Goal: Task Accomplishment & Management: Complete application form

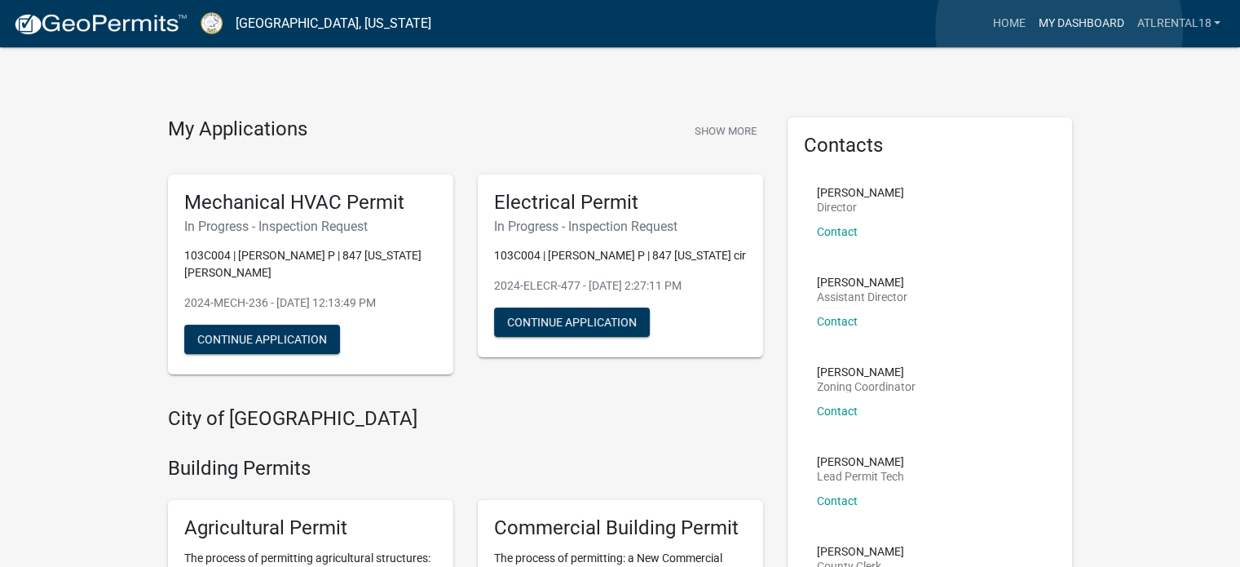
click at [1059, 29] on link "My Dashboard" at bounding box center [1080, 23] width 99 height 31
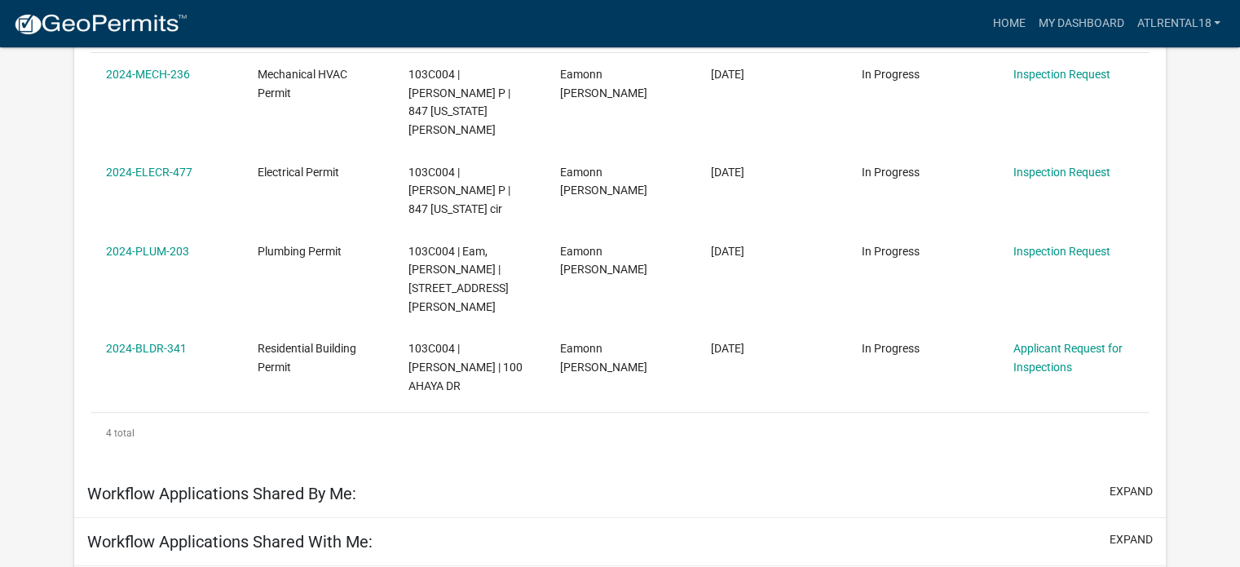
scroll to position [352, 0]
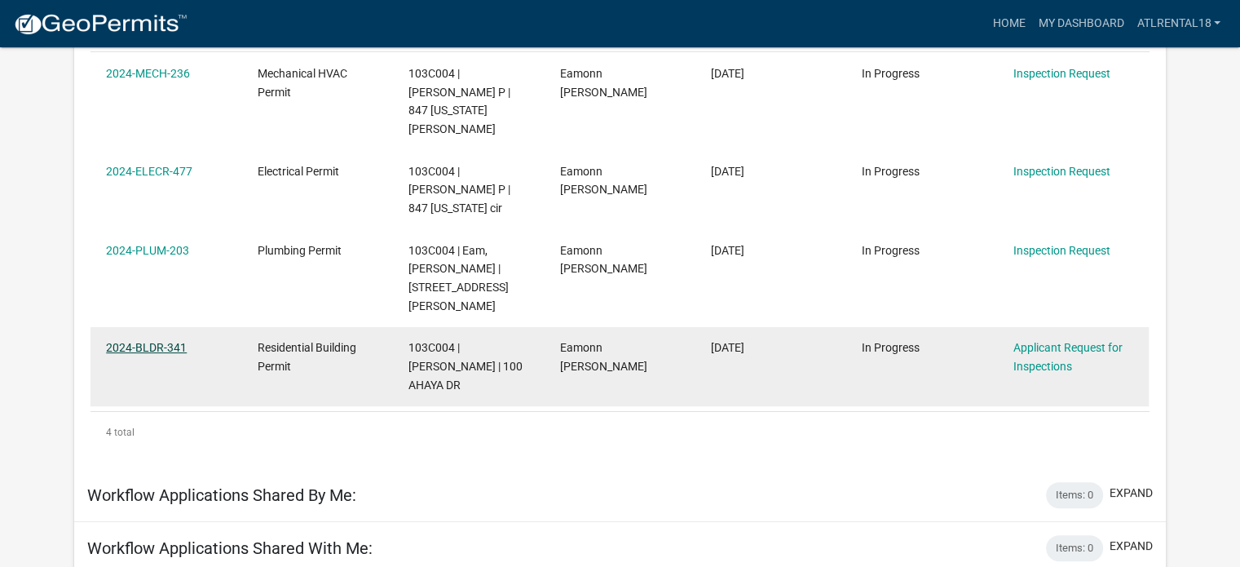
click at [137, 341] on link "2024-BLDR-341" at bounding box center [146, 347] width 81 height 13
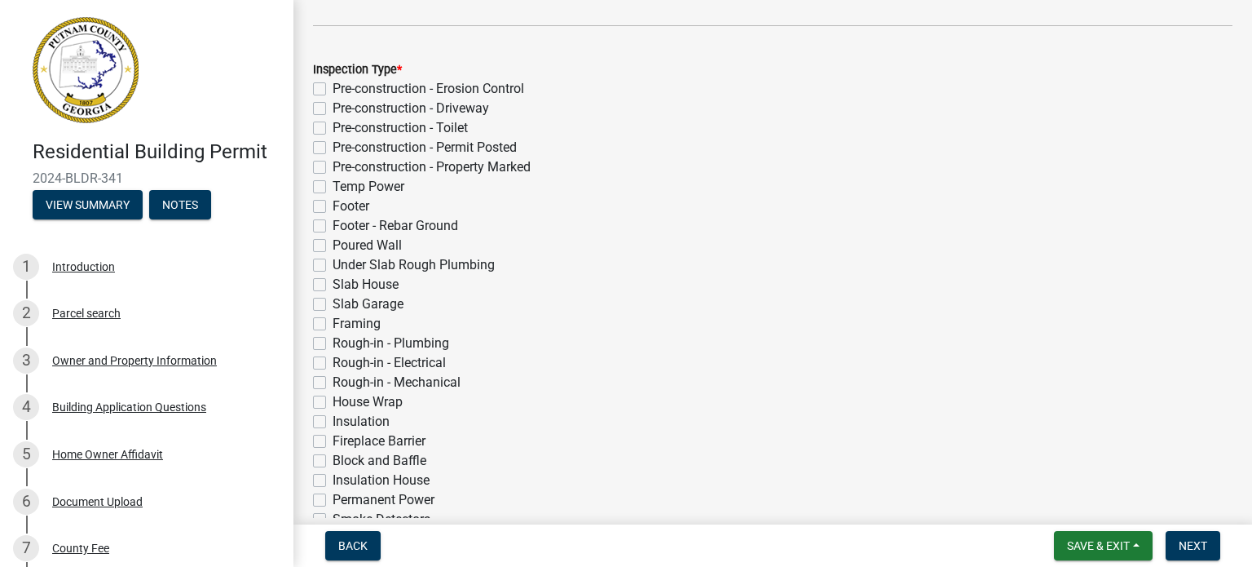
scroll to position [571, 0]
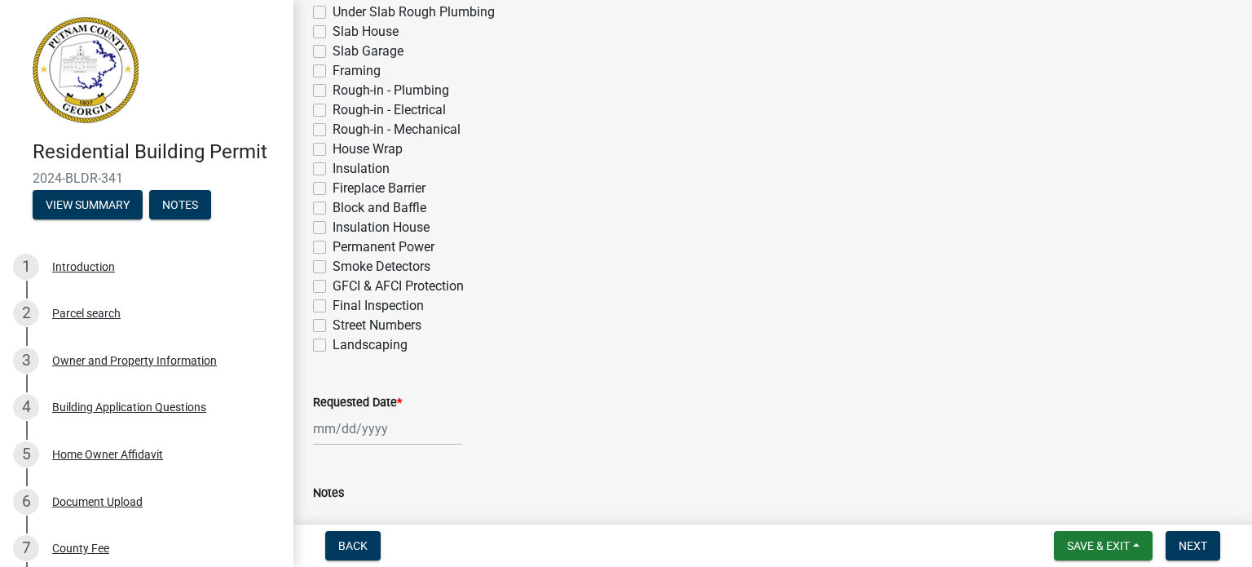
click at [333, 86] on label "Rough-in - Plumbing" at bounding box center [391, 91] width 117 height 20
click at [333, 86] on input "Rough-in - Plumbing" at bounding box center [338, 86] width 11 height 11
checkbox input "true"
checkbox input "false"
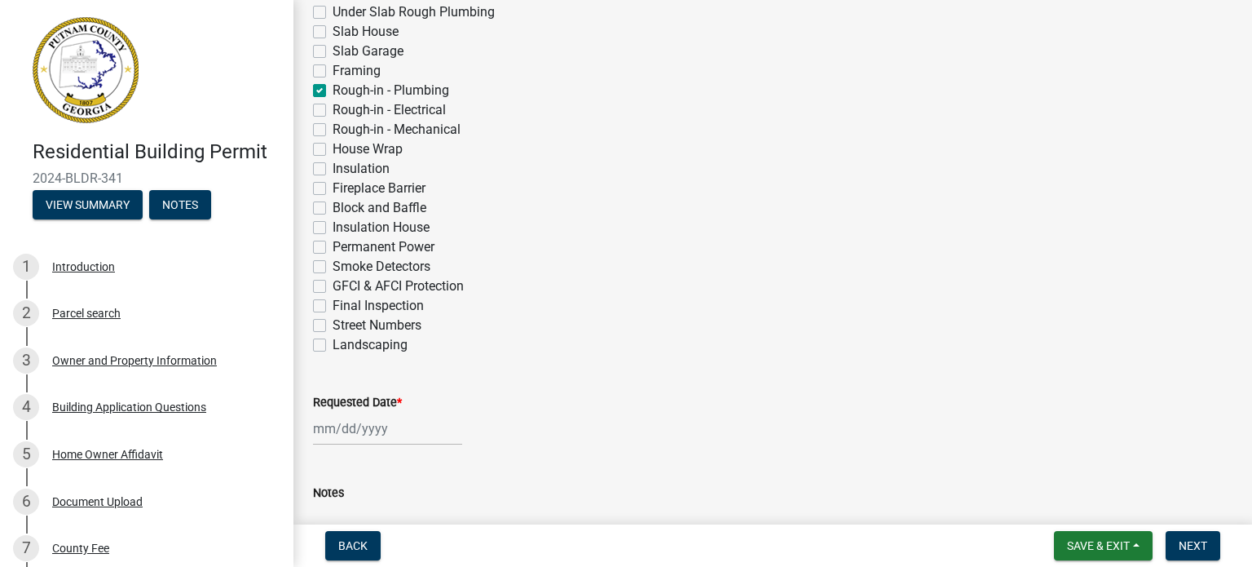
checkbox input "false"
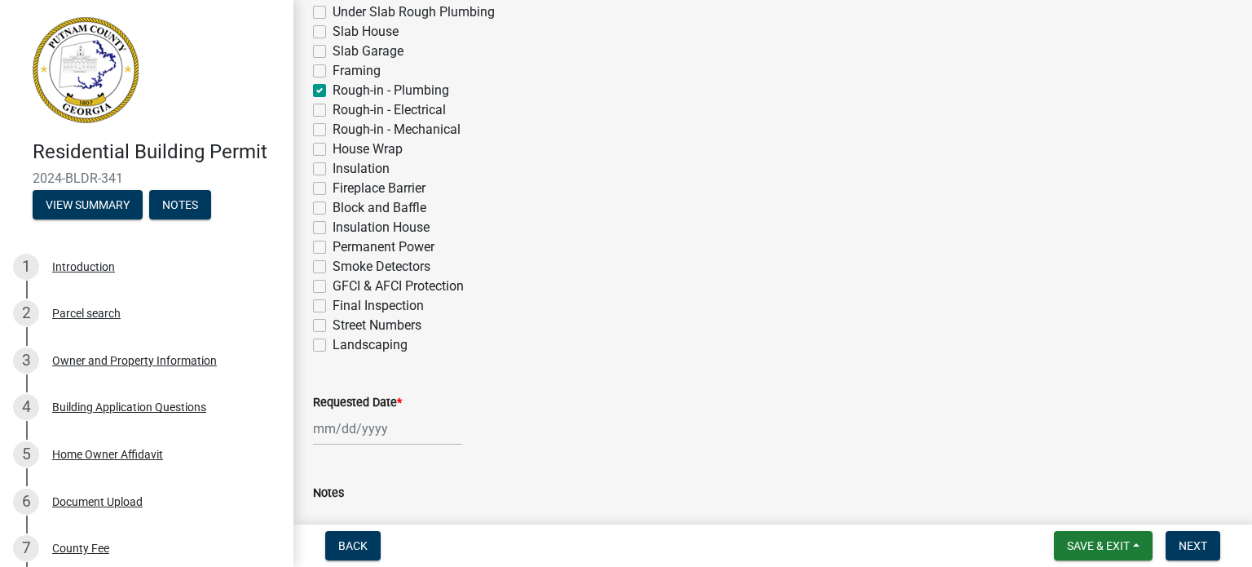
checkbox input "false"
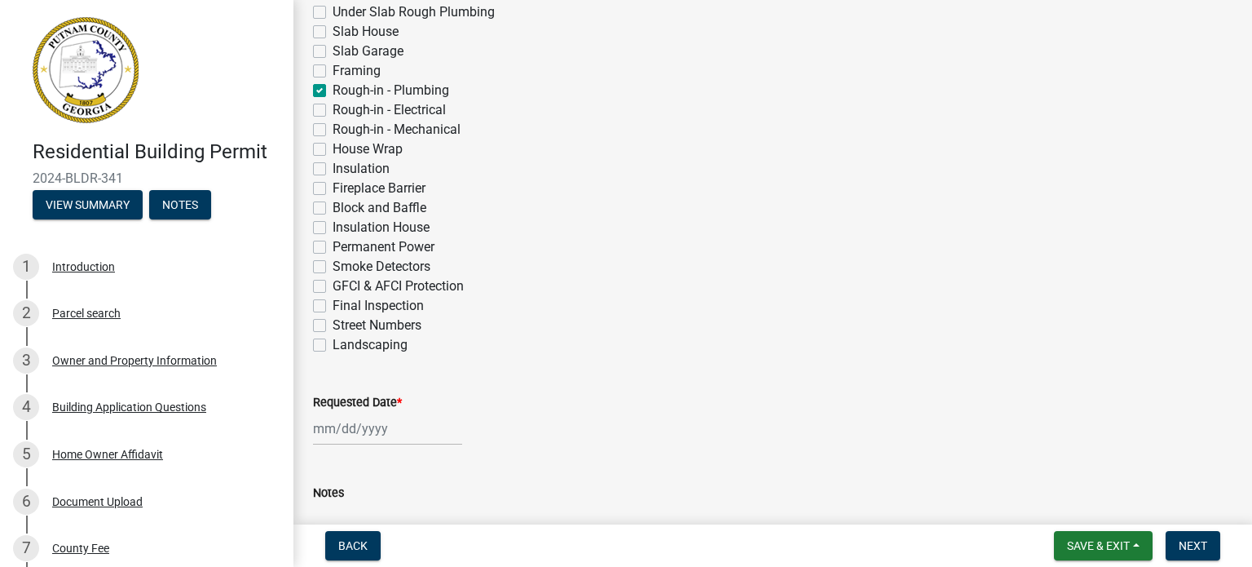
checkbox input "false"
checkbox input "true"
checkbox input "false"
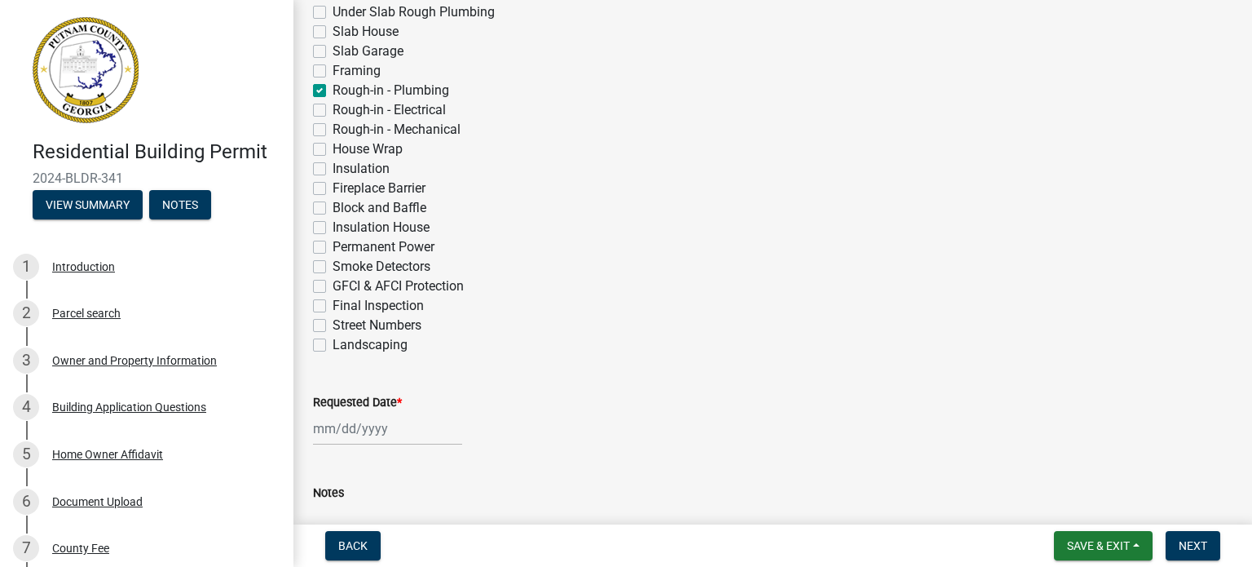
checkbox input "false"
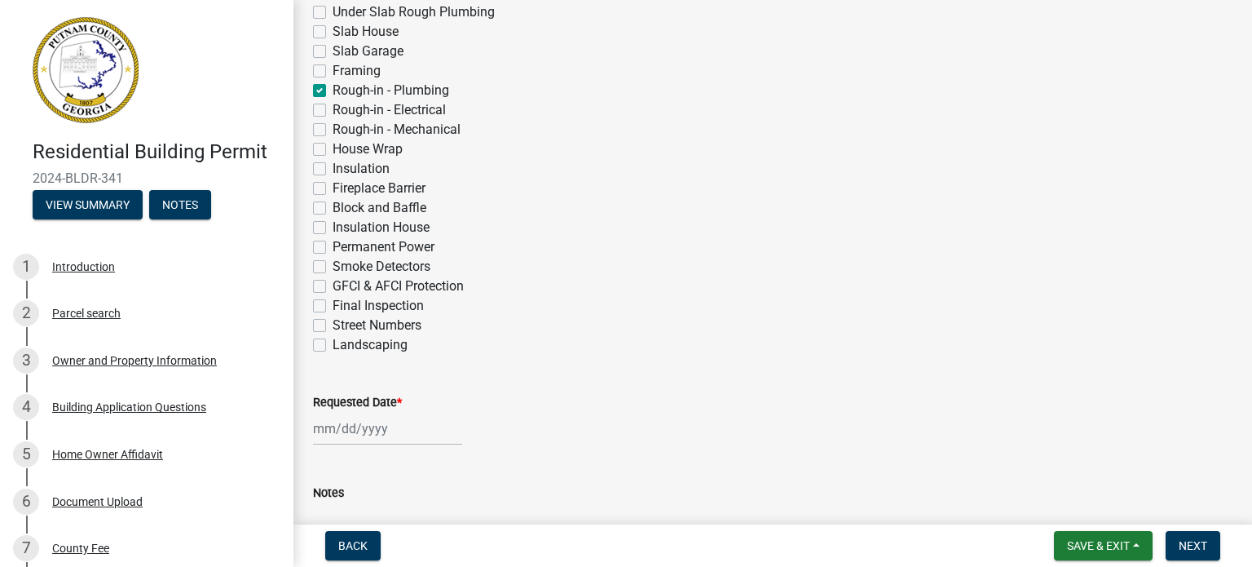
checkbox input "false"
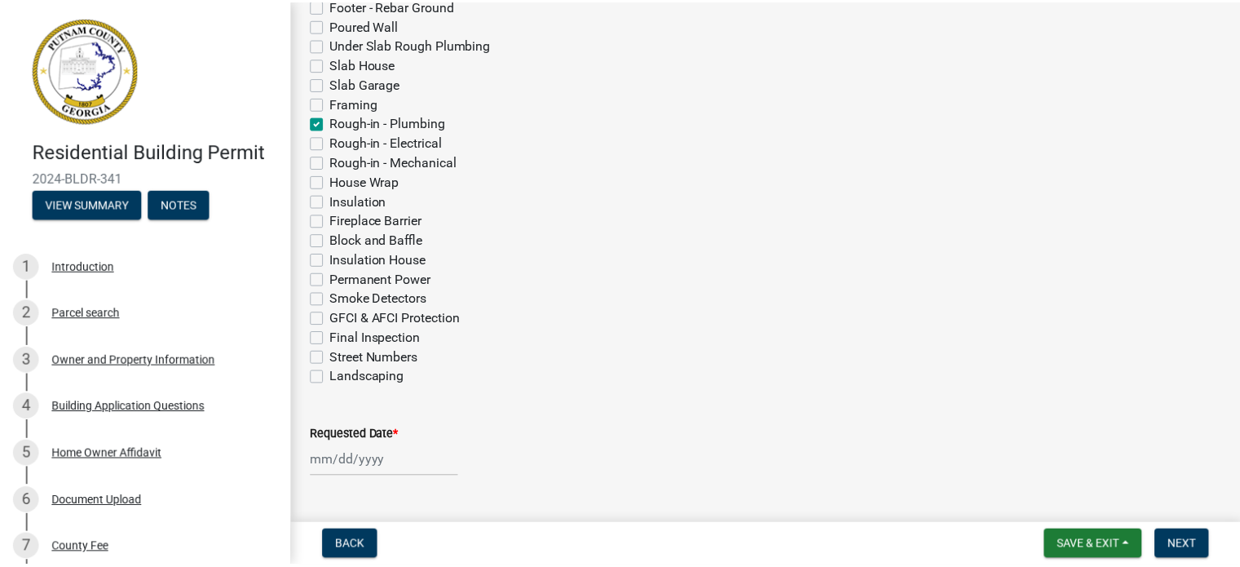
scroll to position [518, 0]
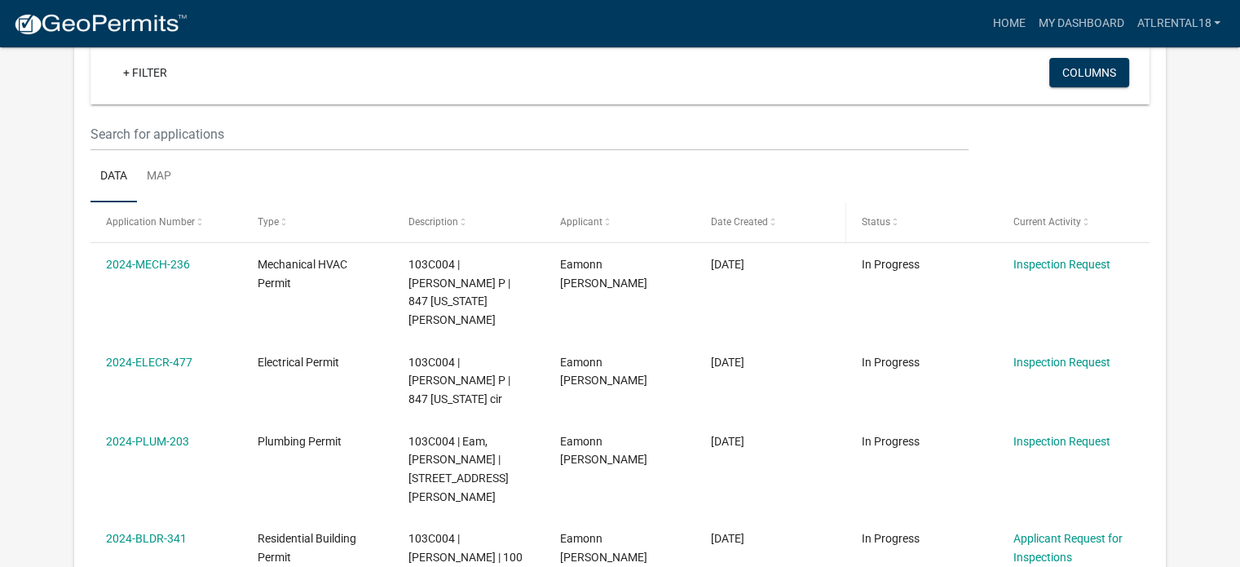
scroll to position [162, 0]
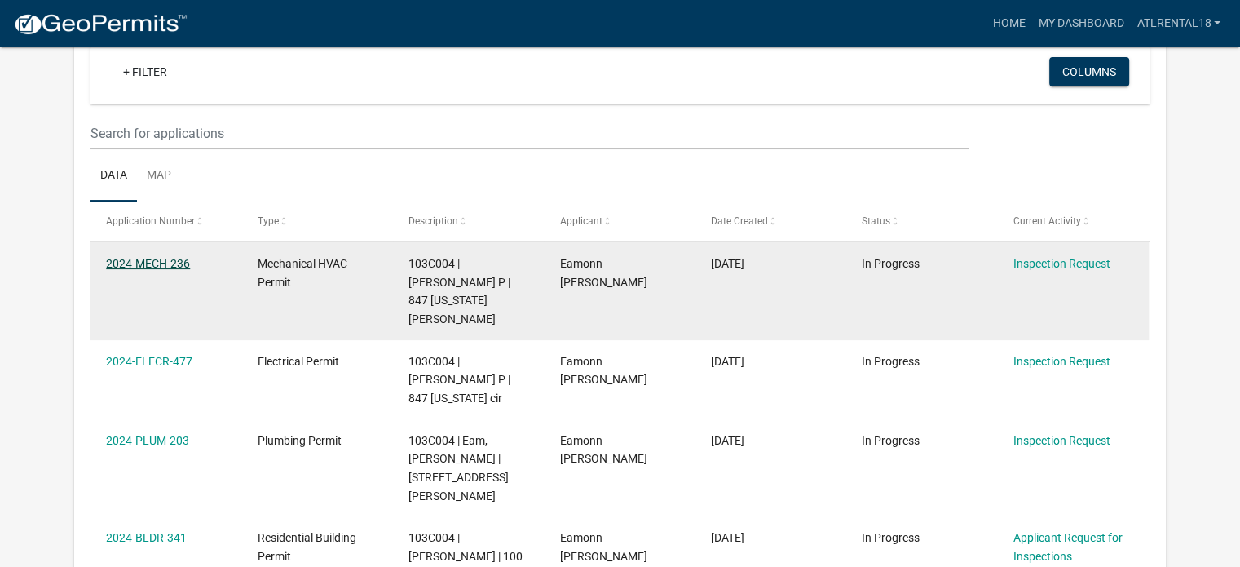
click at [137, 259] on link "2024-MECH-236" at bounding box center [148, 263] width 84 height 13
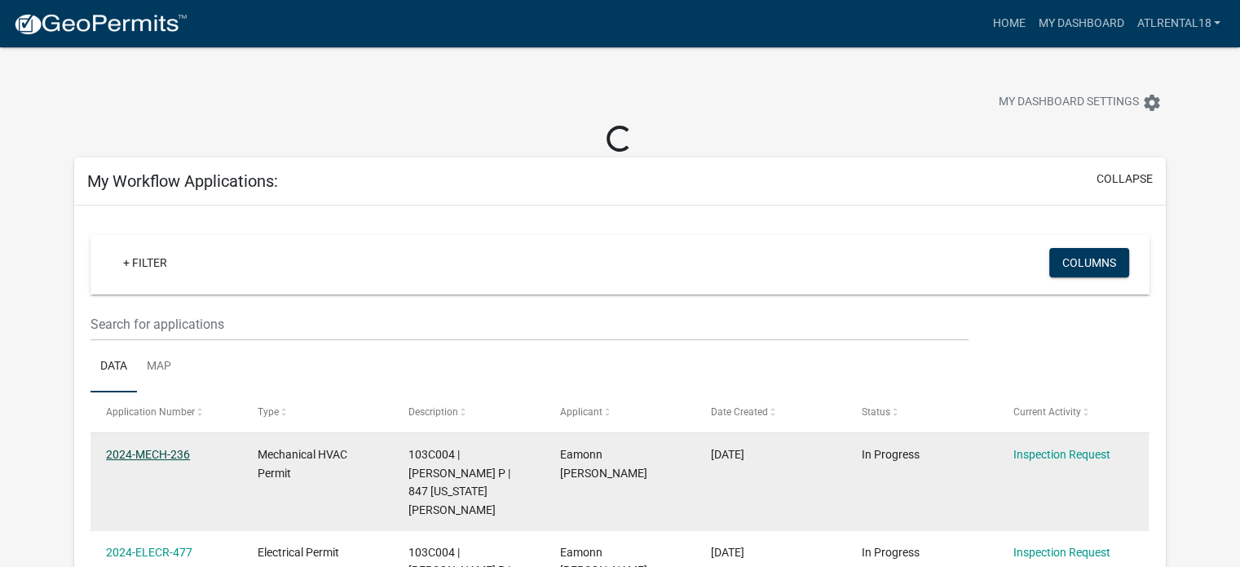
click at [152, 449] on datatable-body-cell "2024-MECH-236" at bounding box center [165, 482] width 151 height 98
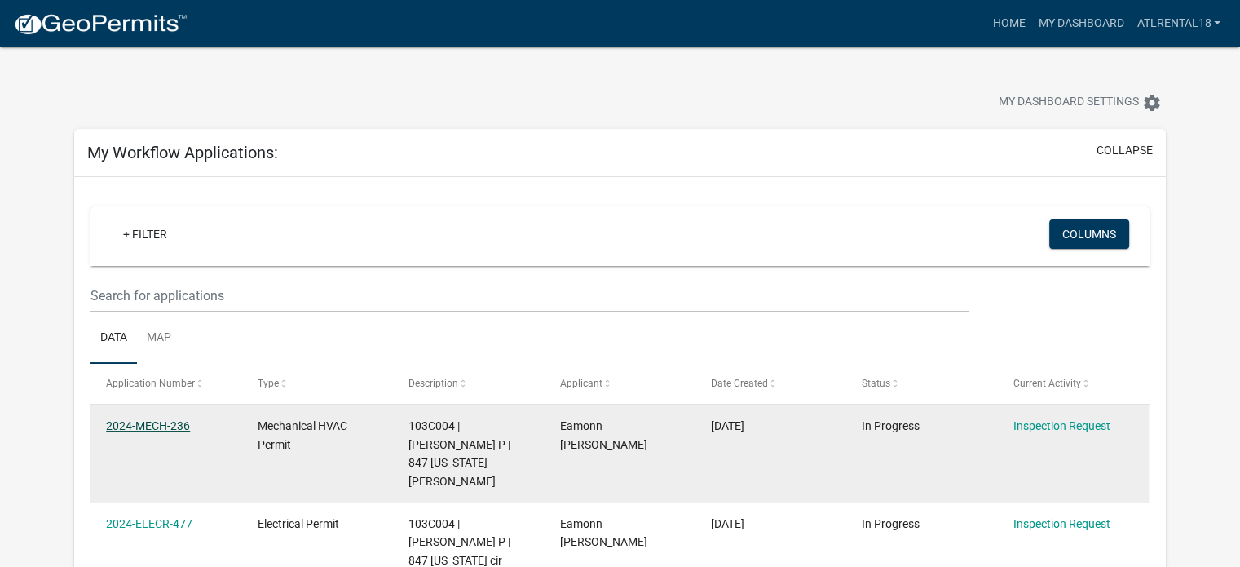
click at [157, 423] on link "2024-MECH-236" at bounding box center [148, 425] width 84 height 13
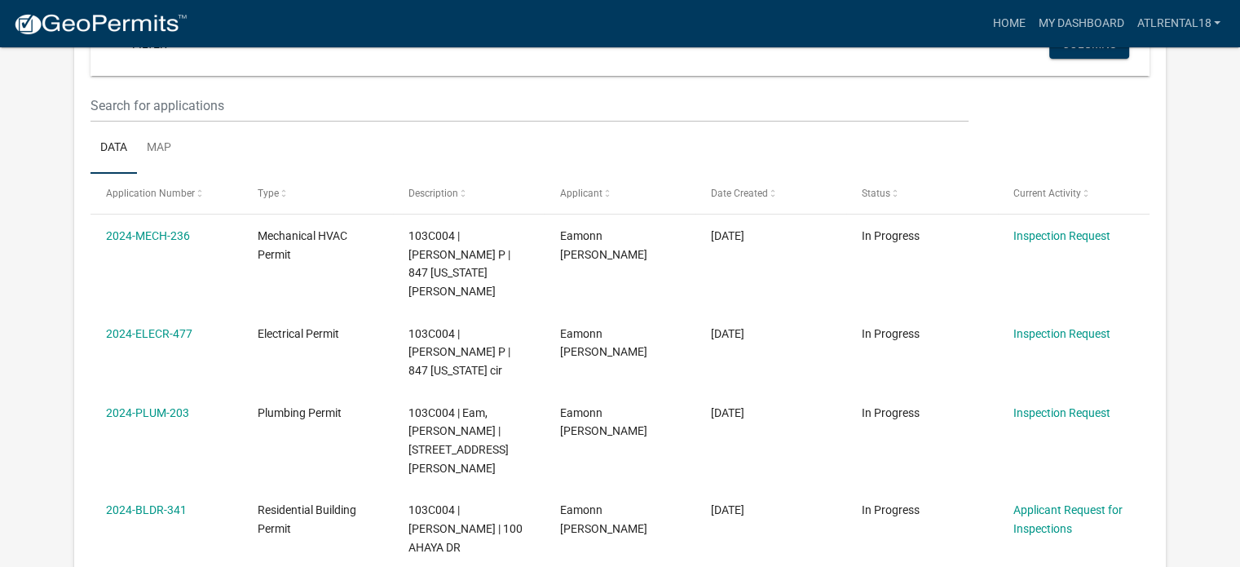
scroll to position [162, 0]
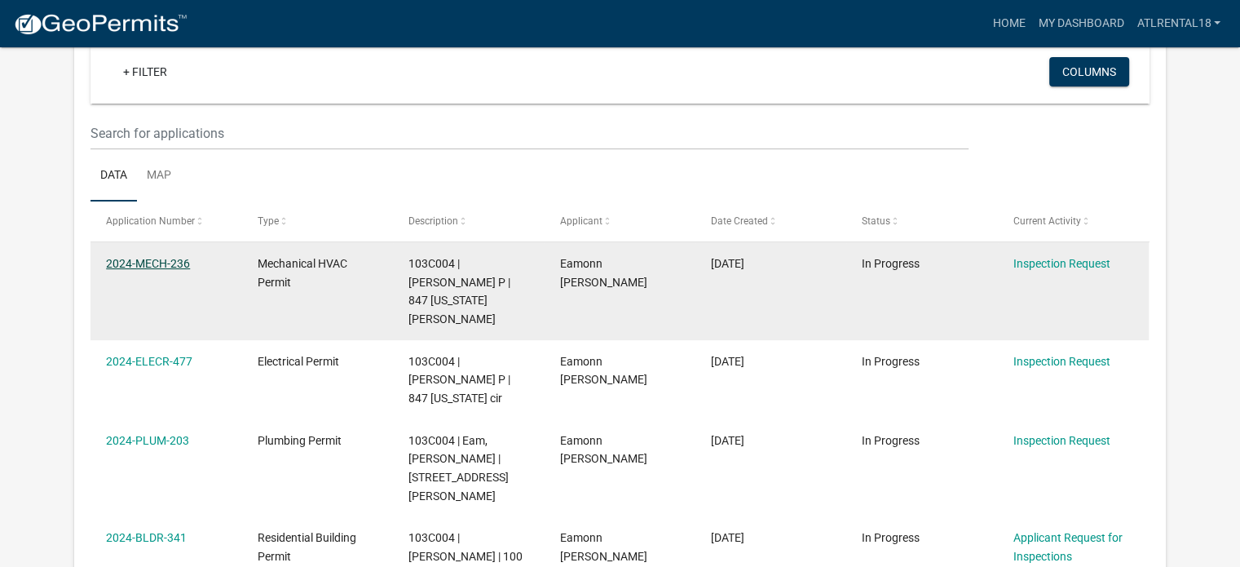
click at [154, 259] on link "2024-MECH-236" at bounding box center [148, 263] width 84 height 13
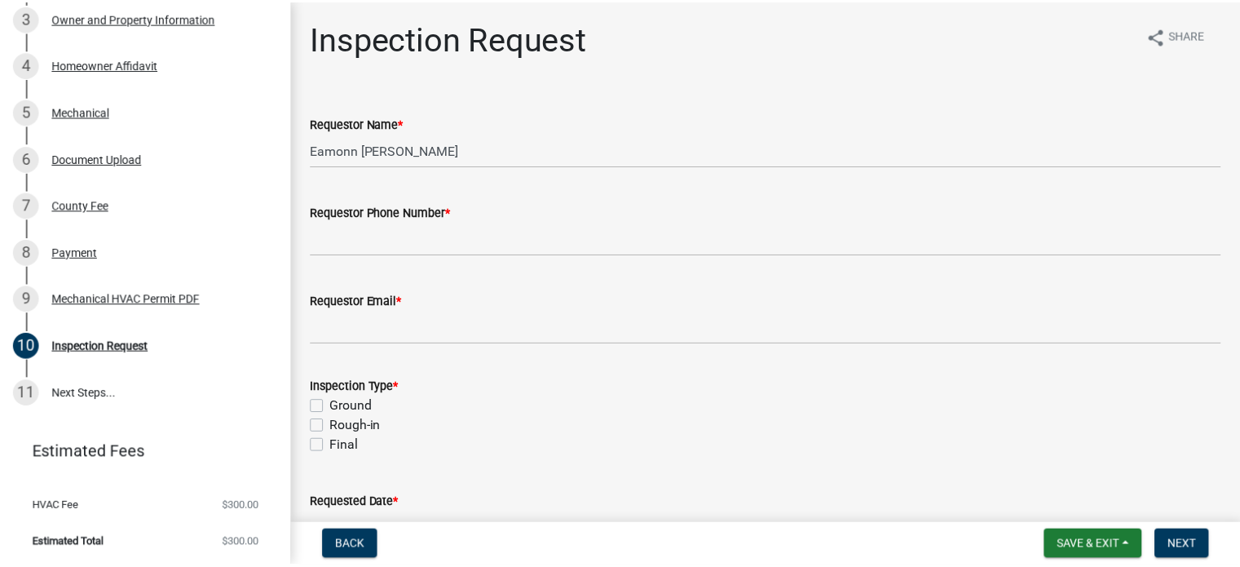
scroll to position [344, 0]
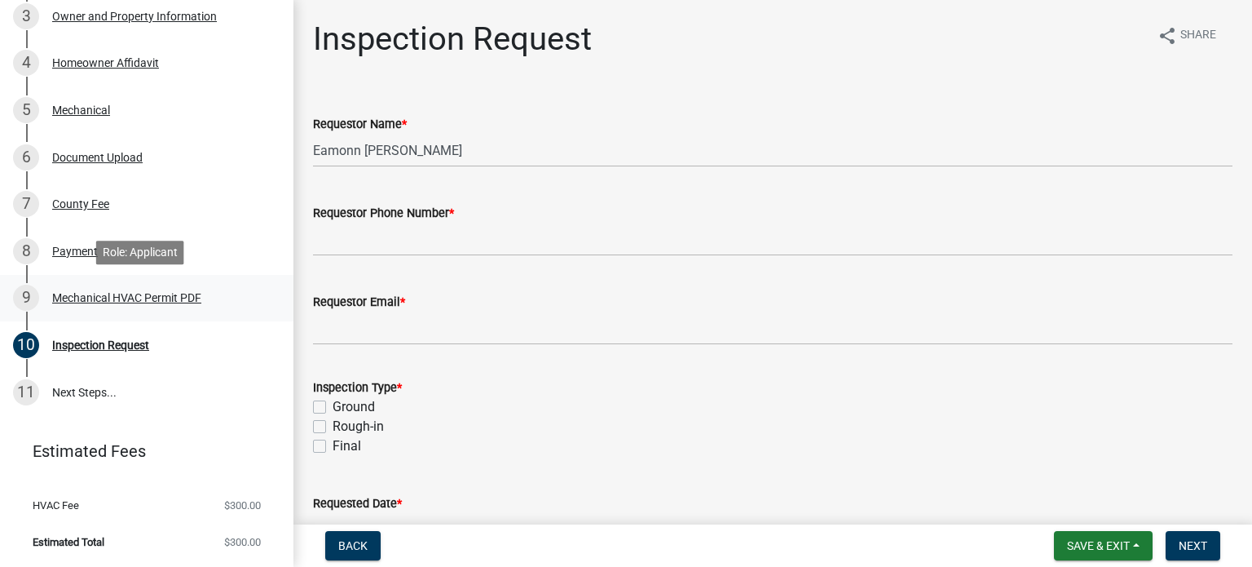
click at [123, 301] on div "Mechanical HVAC Permit PDF" at bounding box center [126, 297] width 149 height 11
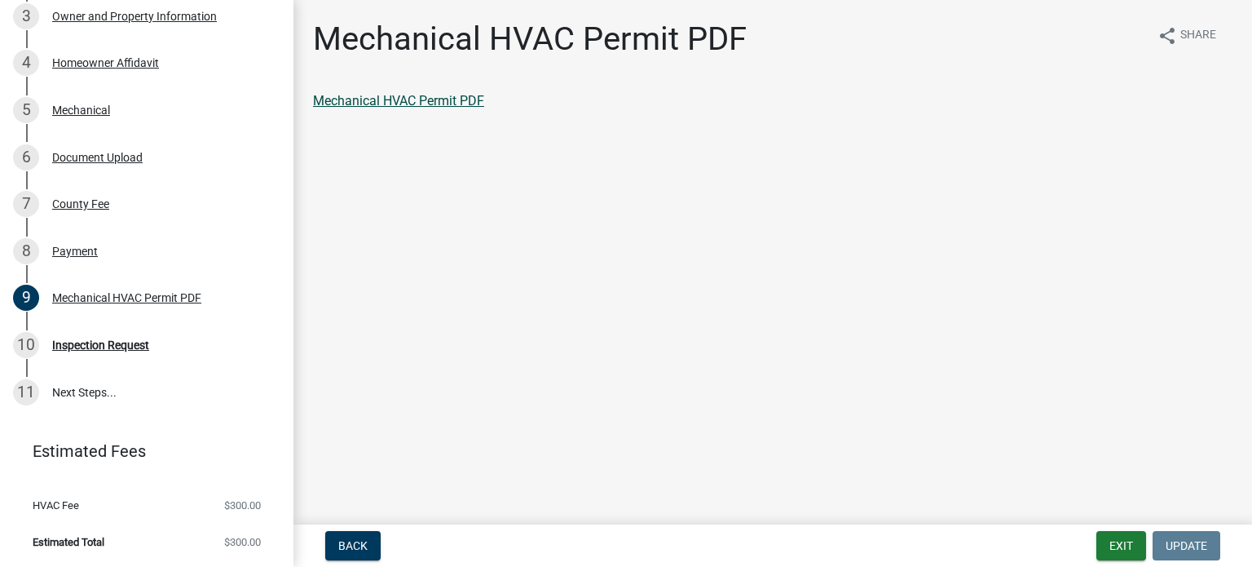
click at [454, 93] on link "Mechanical HVAC Permit PDF" at bounding box center [398, 100] width 171 height 15
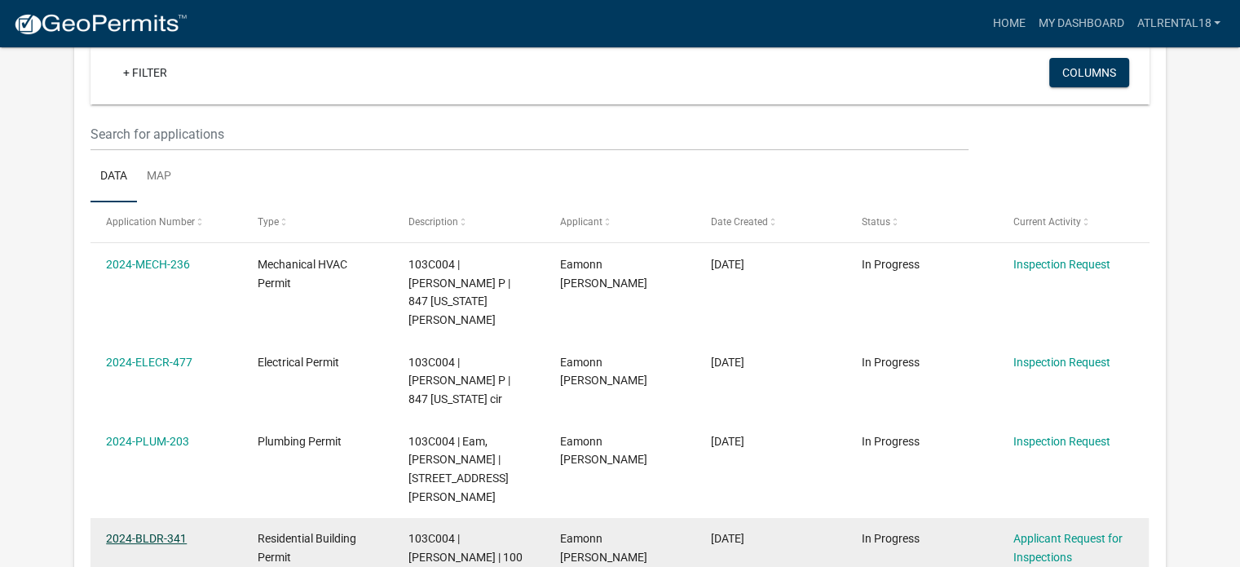
scroll to position [162, 0]
click at [166, 531] on link "2024-BLDR-341" at bounding box center [146, 537] width 81 height 13
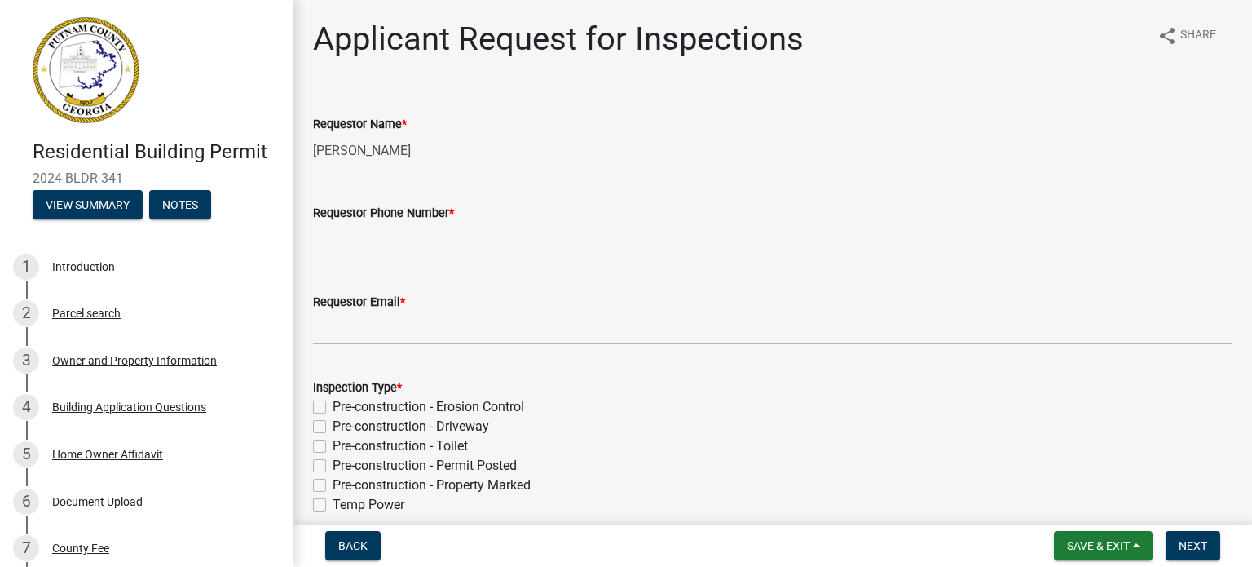
scroll to position [380, 0]
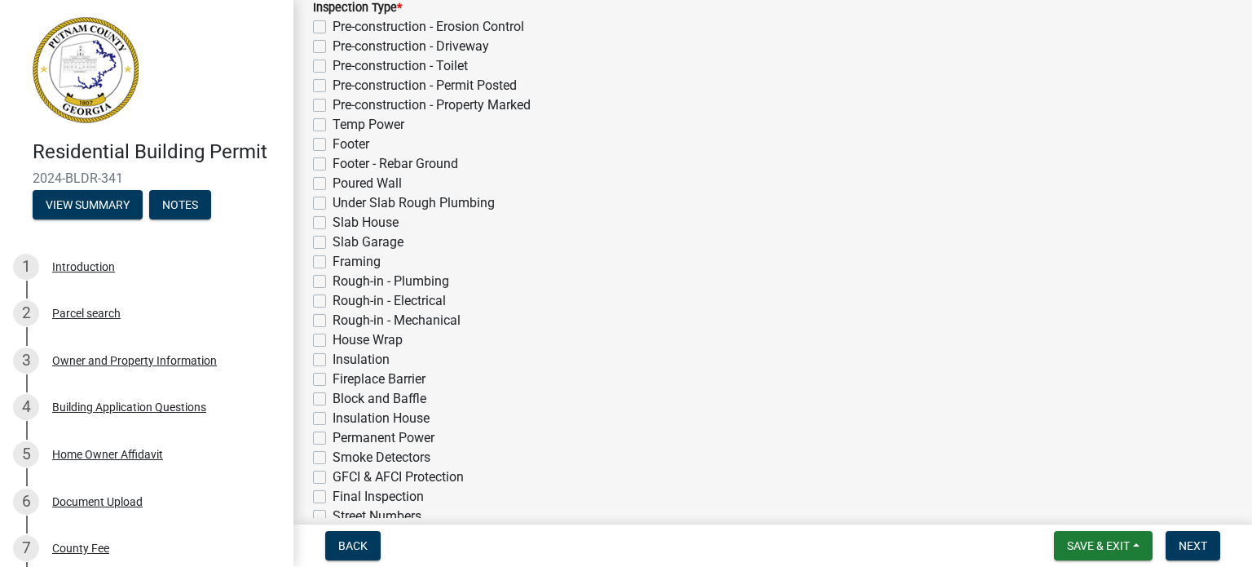
click at [333, 275] on label "Rough-in - Plumbing" at bounding box center [391, 281] width 117 height 20
click at [333, 275] on input "Rough-in - Plumbing" at bounding box center [338, 276] width 11 height 11
checkbox input "true"
checkbox input "false"
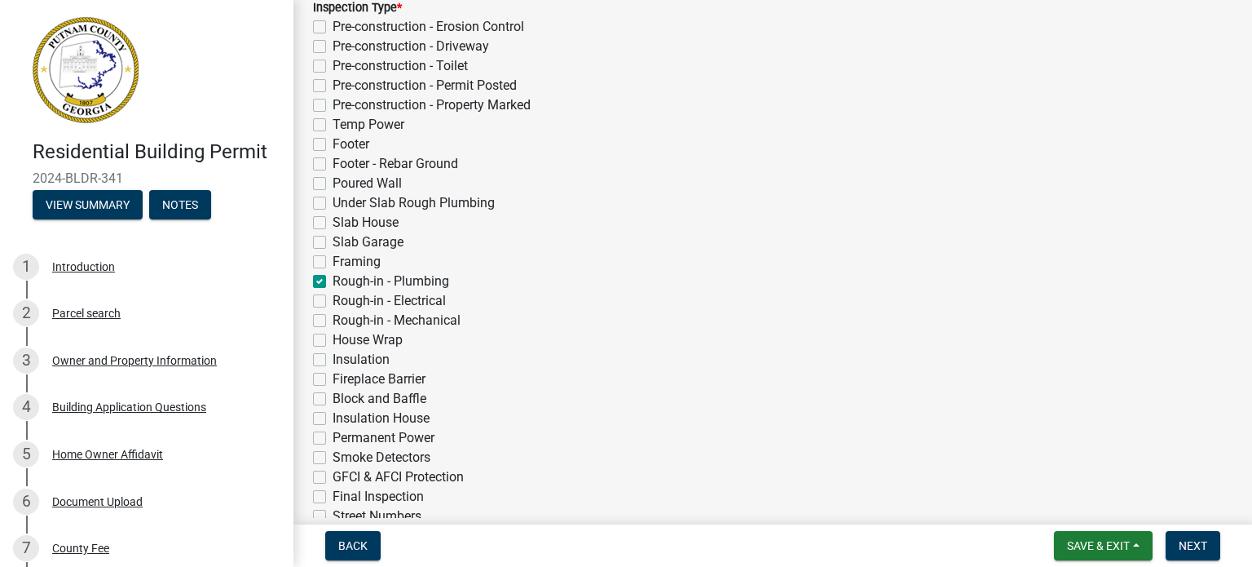
checkbox input "false"
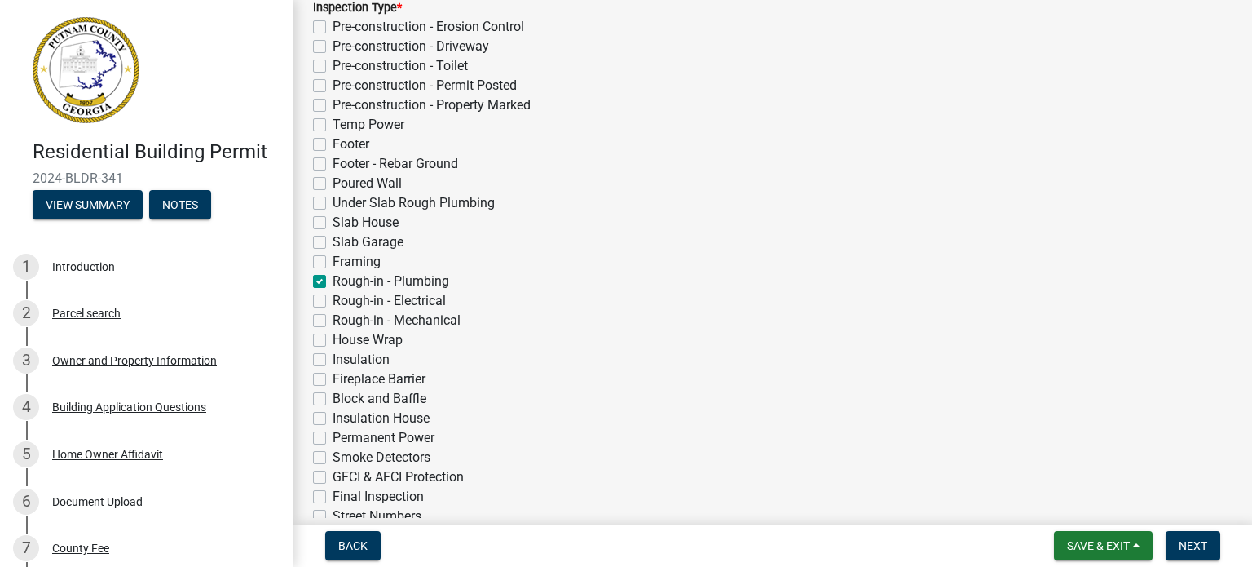
checkbox input "false"
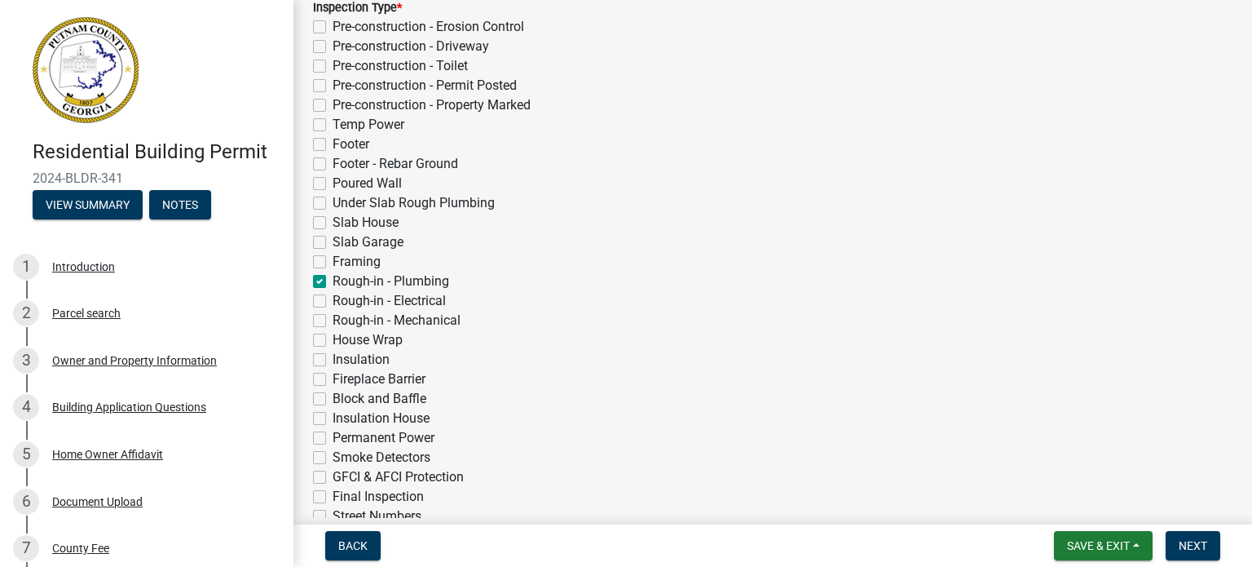
checkbox input "false"
checkbox input "true"
checkbox input "false"
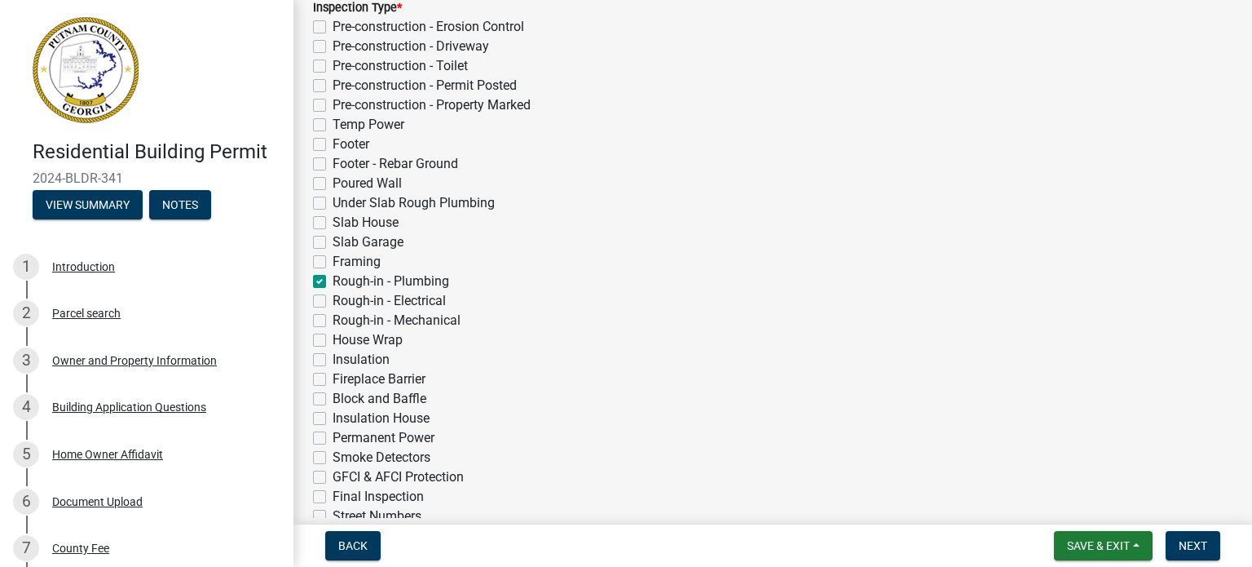
checkbox input "false"
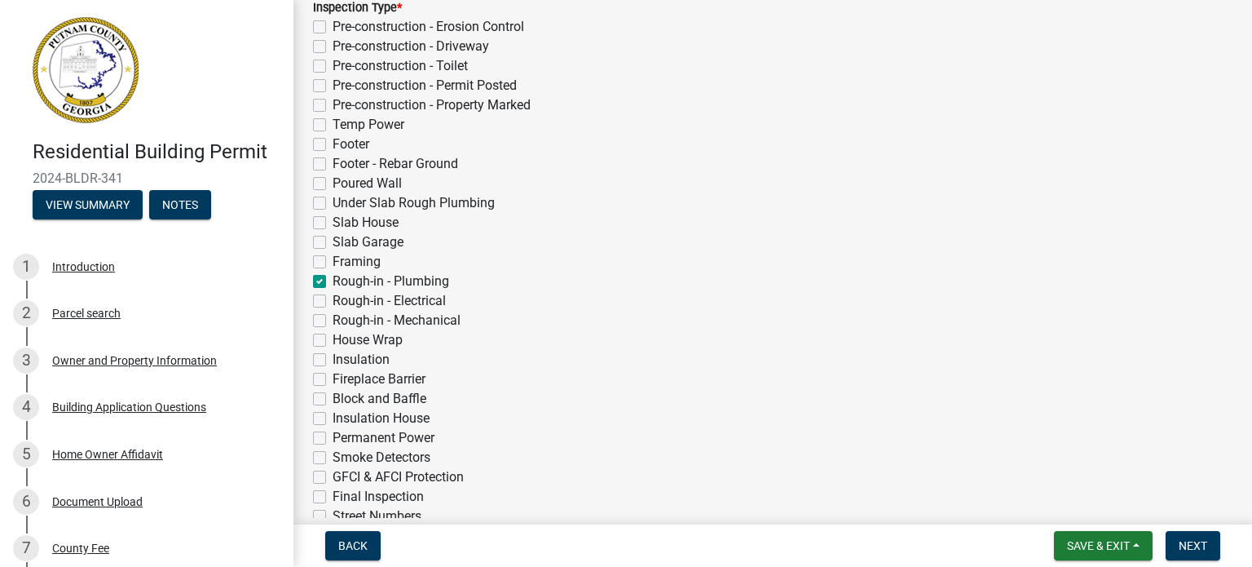
checkbox input "false"
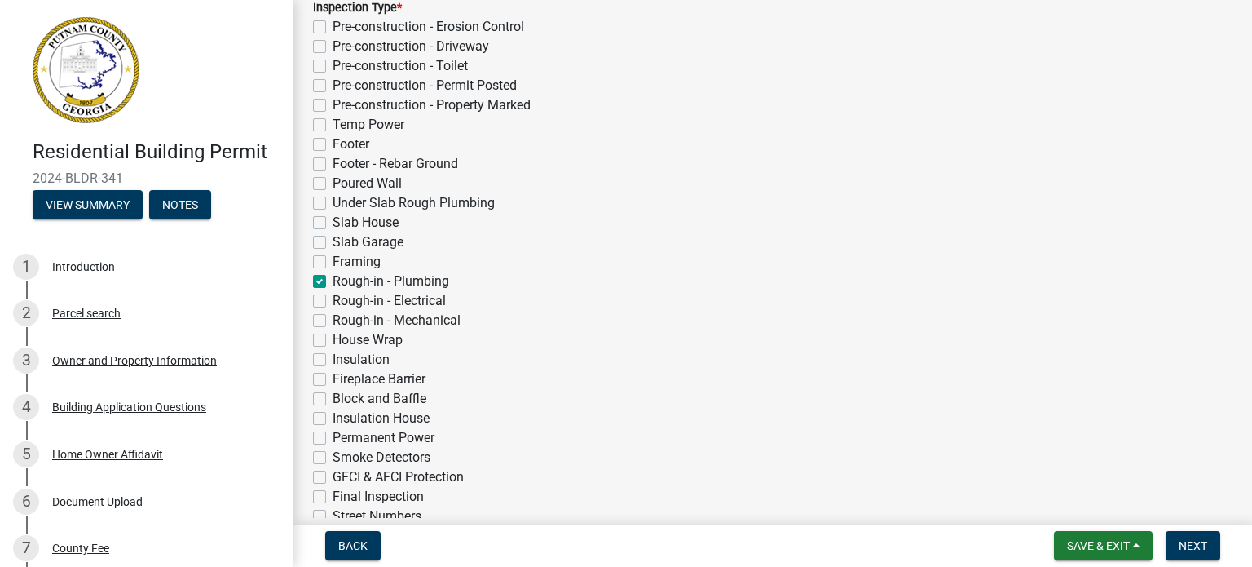
click at [333, 317] on label "Rough-in - Mechanical" at bounding box center [397, 321] width 128 height 20
click at [333, 317] on input "Rough-in - Mechanical" at bounding box center [338, 316] width 11 height 11
checkbox input "true"
checkbox input "false"
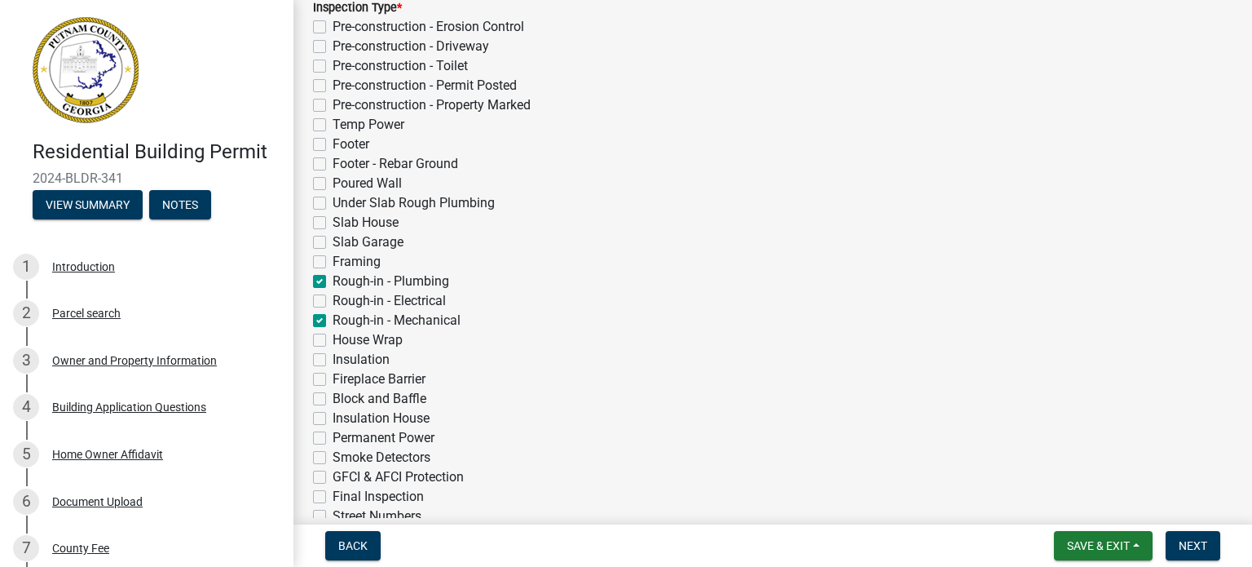
checkbox input "false"
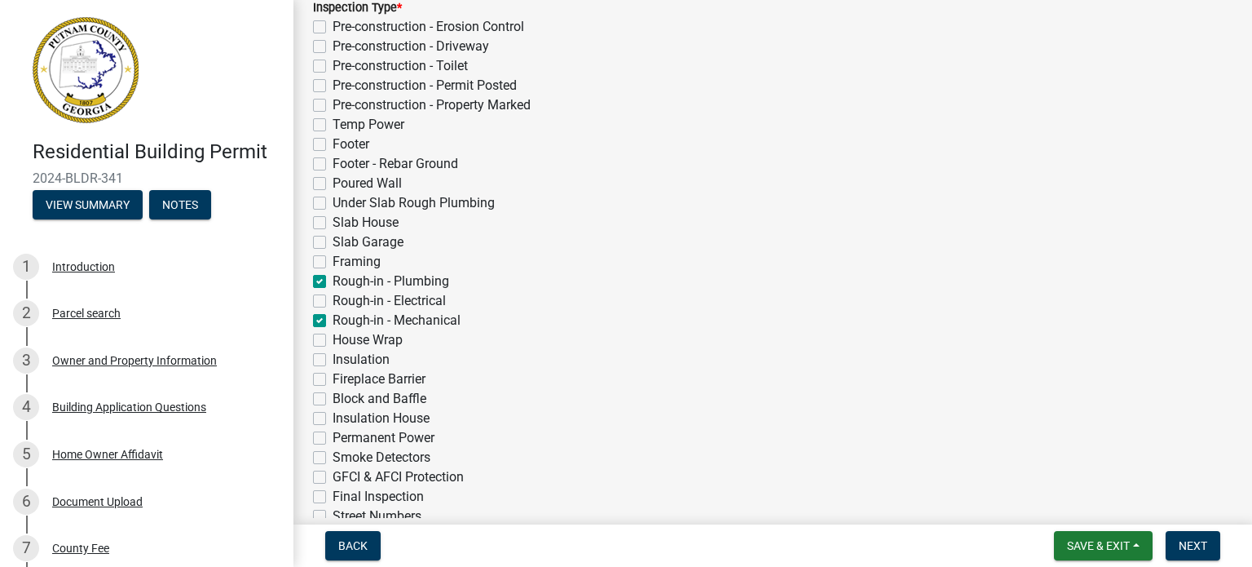
checkbox input "false"
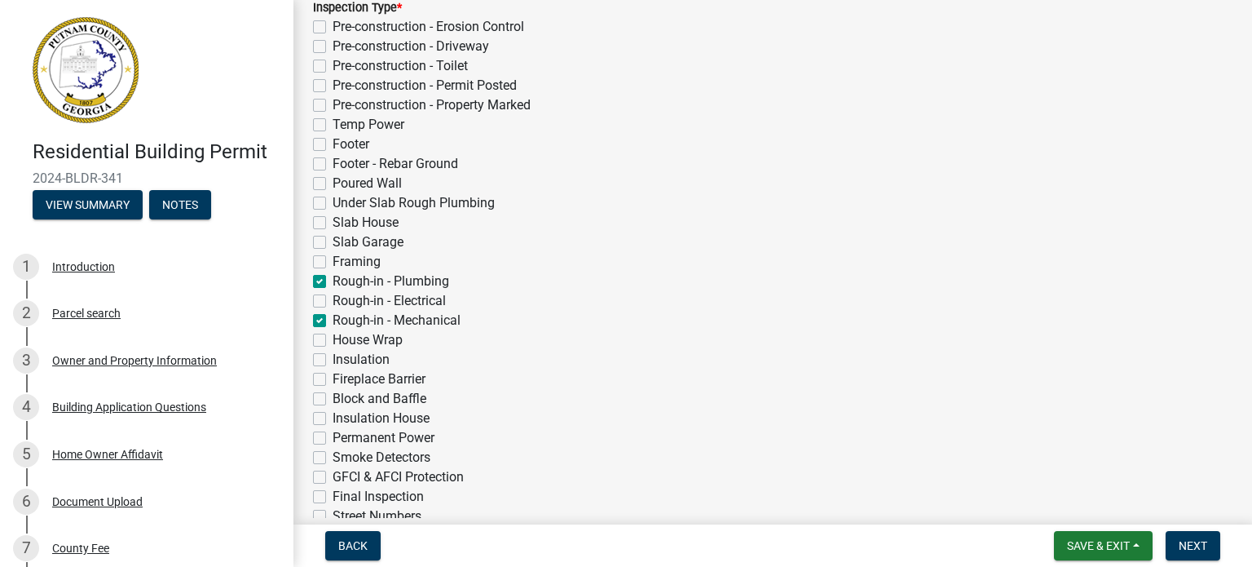
checkbox input "false"
checkbox input "true"
checkbox input "false"
checkbox input "true"
checkbox input "false"
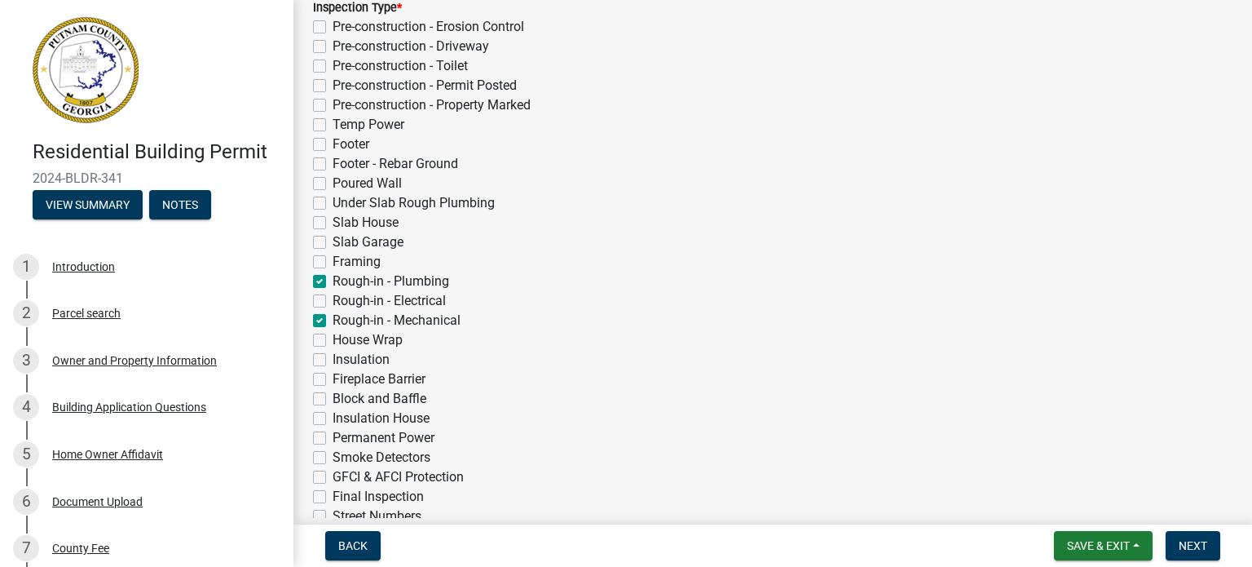
checkbox input "false"
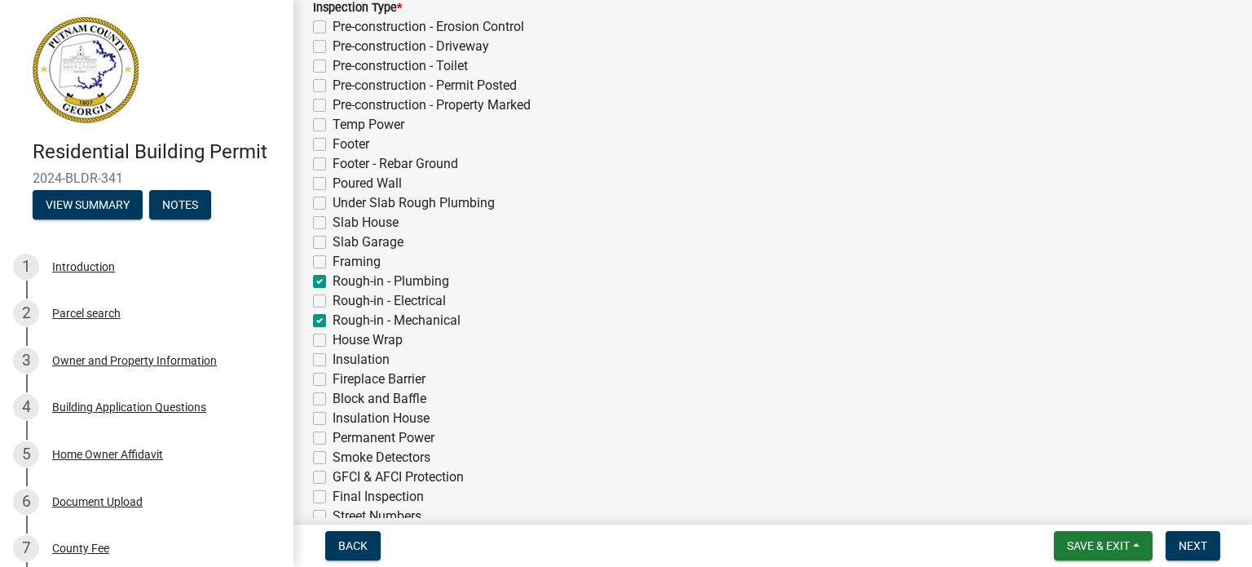
checkbox input "false"
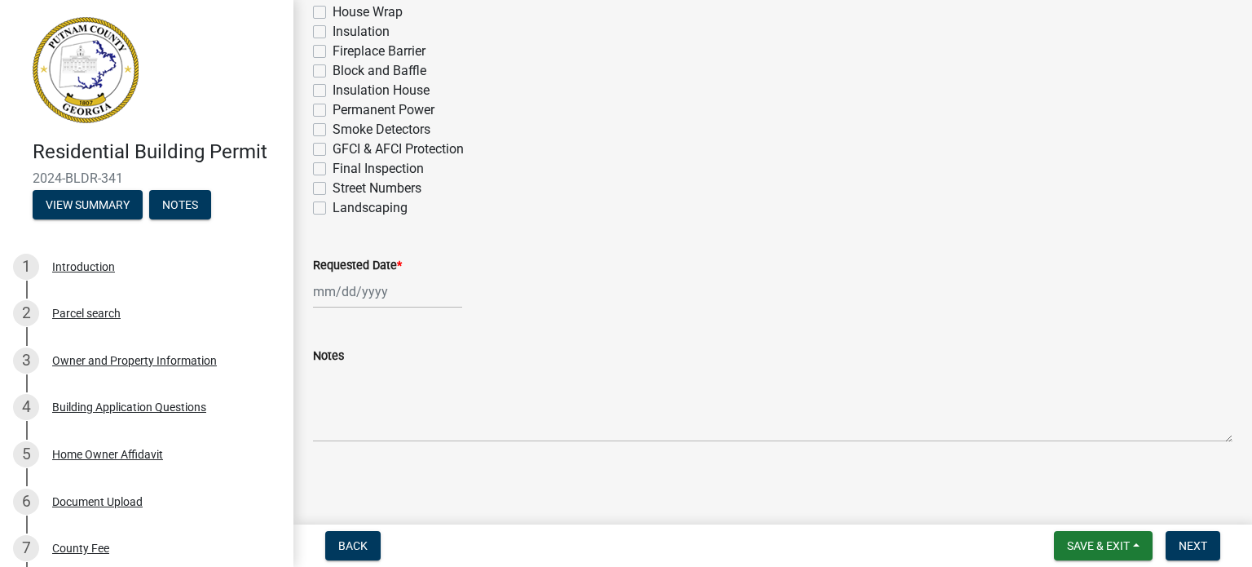
scroll to position [0, 0]
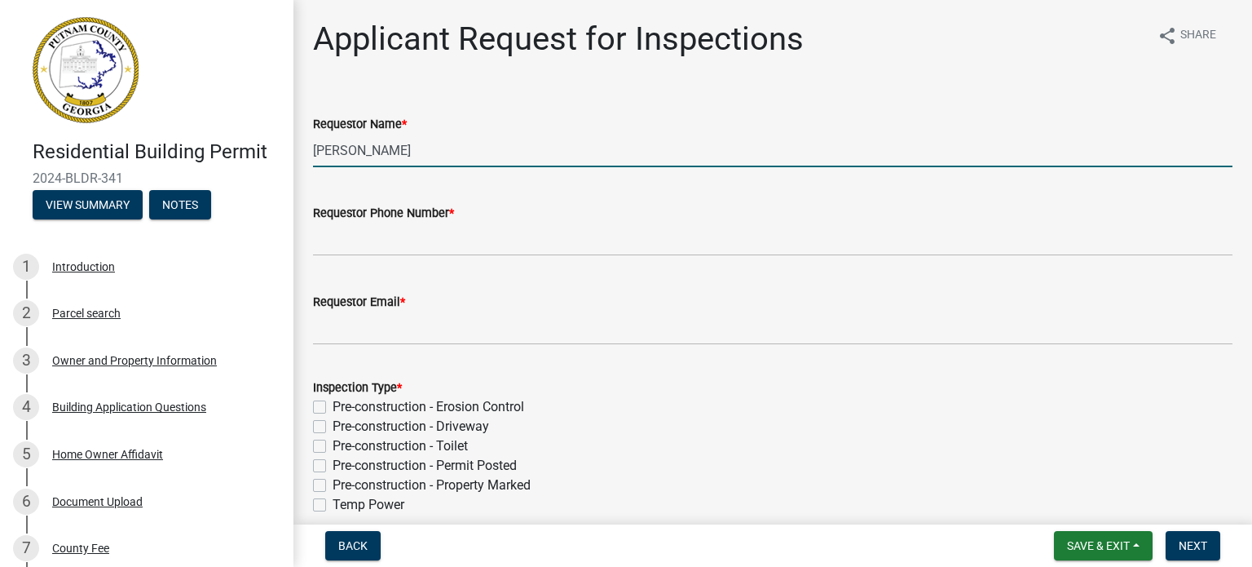
drag, startPoint x: 410, startPoint y: 151, endPoint x: 276, endPoint y: 157, distance: 134.7
click at [276, 157] on div "Residential Building Permit 2024-BLDR-341 View Summary Notes 1 Introduction 2 P…" at bounding box center [626, 283] width 1252 height 567
type input "[PERSON_NAME]"
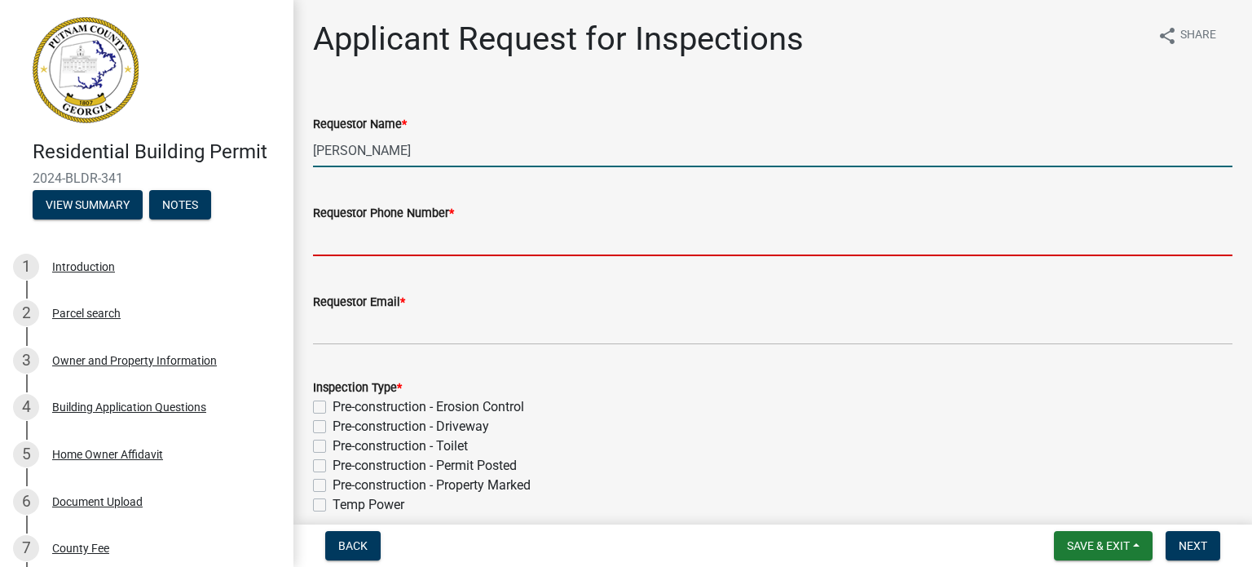
click at [360, 238] on input "Requestor Phone Number *" at bounding box center [773, 239] width 920 height 33
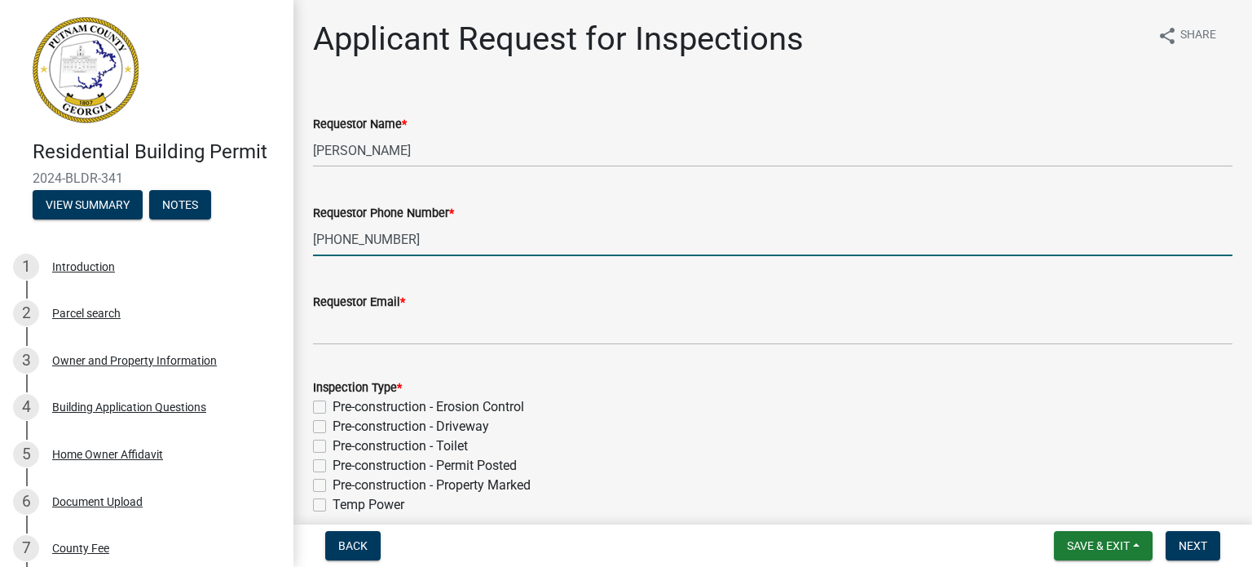
type input "[PHONE_NUMBER]"
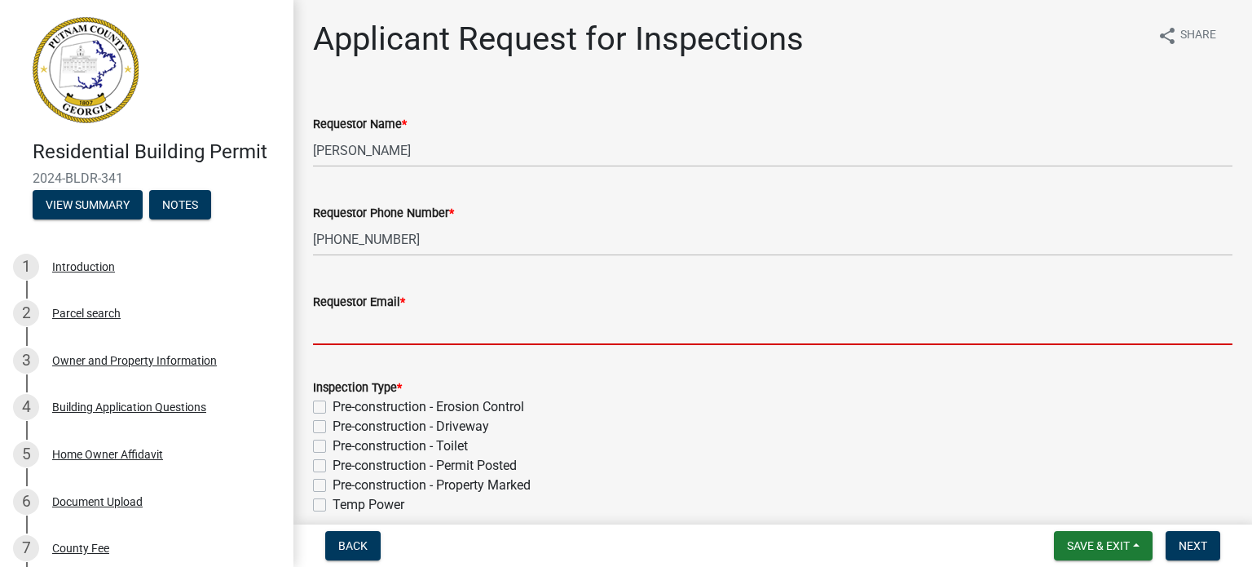
click at [353, 326] on input "Requestor Email *" at bounding box center [773, 327] width 920 height 33
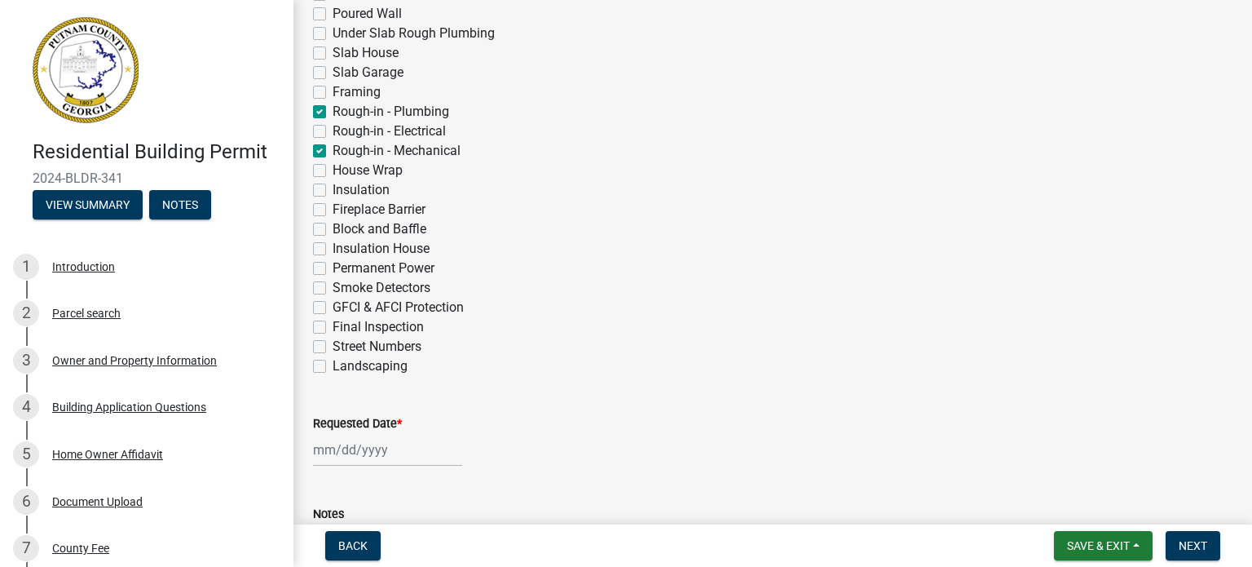
scroll to position [571, 0]
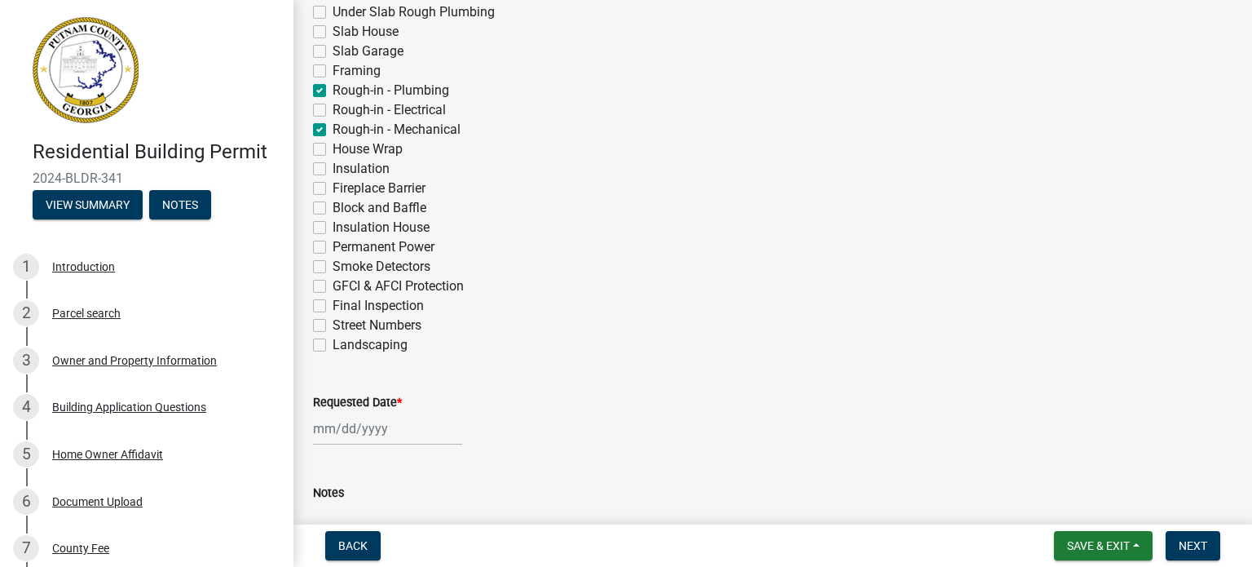
type input "[EMAIL_ADDRESS][DOMAIN_NAME]"
click at [364, 426] on div at bounding box center [387, 428] width 149 height 33
select select "8"
select select "2025"
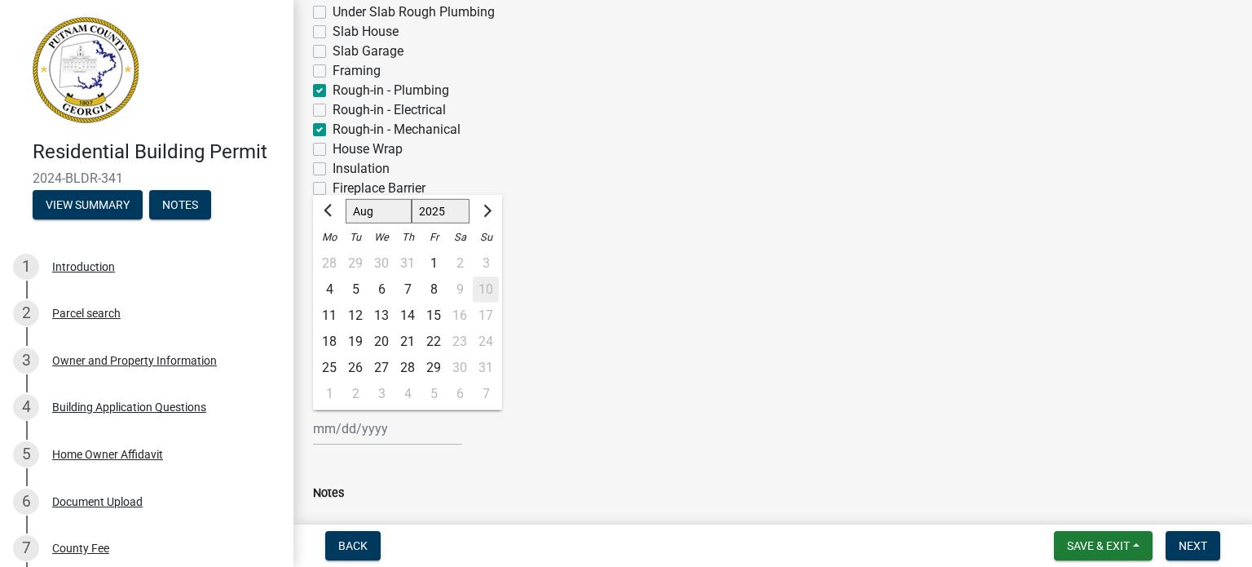
click at [329, 314] on div "11" at bounding box center [329, 315] width 26 height 26
type input "[DATE]"
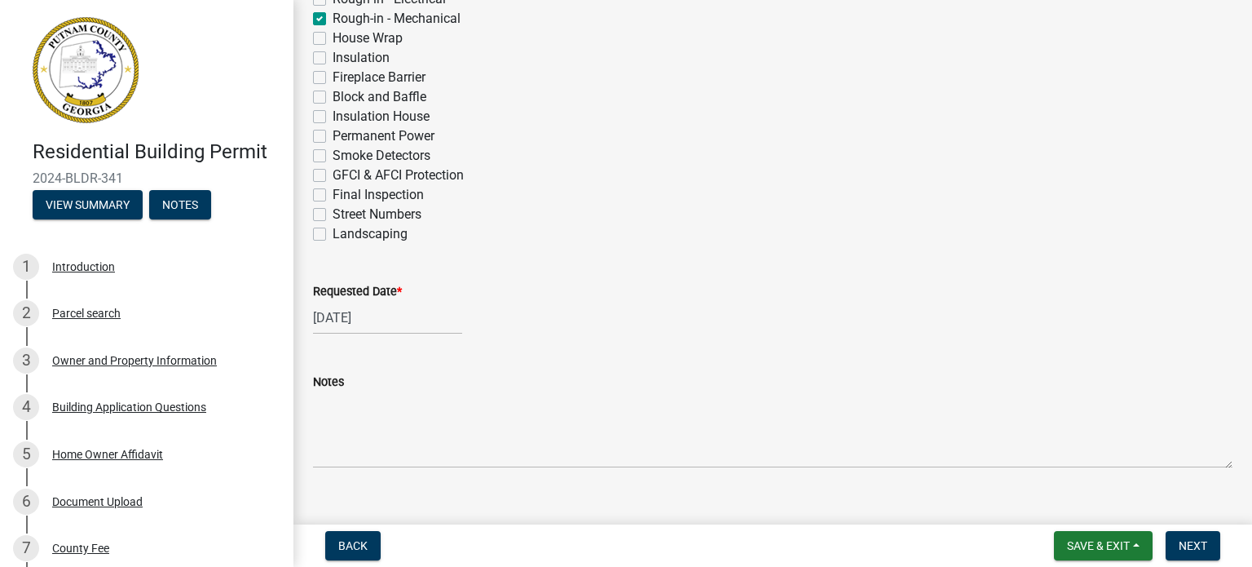
scroll to position [708, 0]
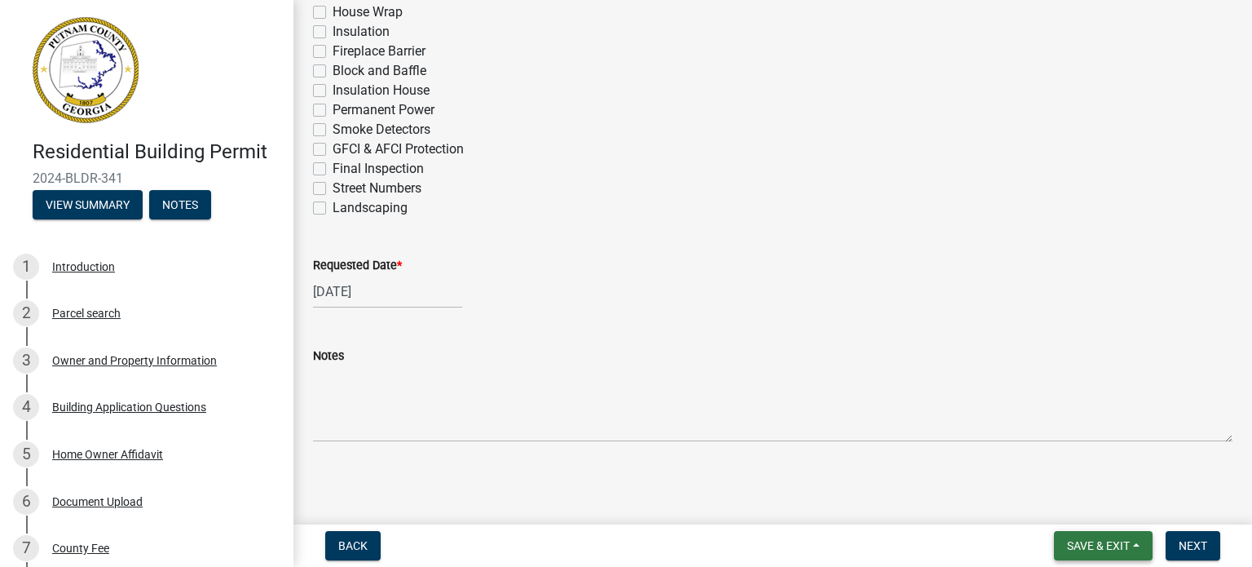
click at [1113, 544] on span "Save & Exit" at bounding box center [1098, 545] width 63 height 13
click at [1054, 460] on button "Save" at bounding box center [1087, 463] width 130 height 39
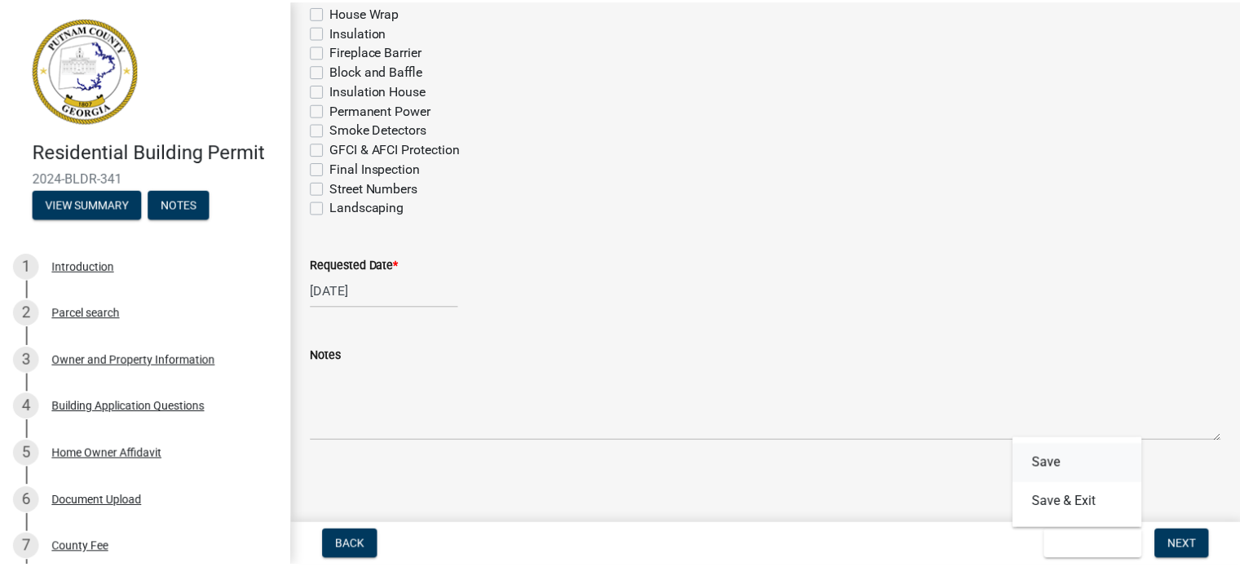
scroll to position [0, 0]
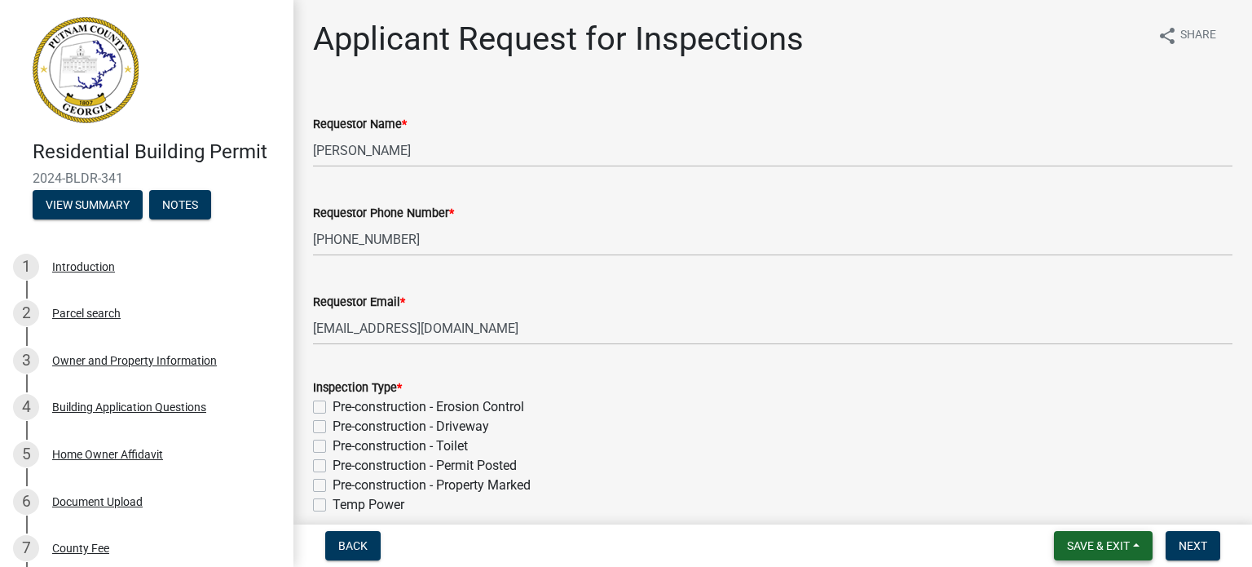
click at [1106, 544] on span "Save & Exit" at bounding box center [1098, 545] width 63 height 13
click at [1073, 501] on button "Save & Exit" at bounding box center [1087, 502] width 130 height 39
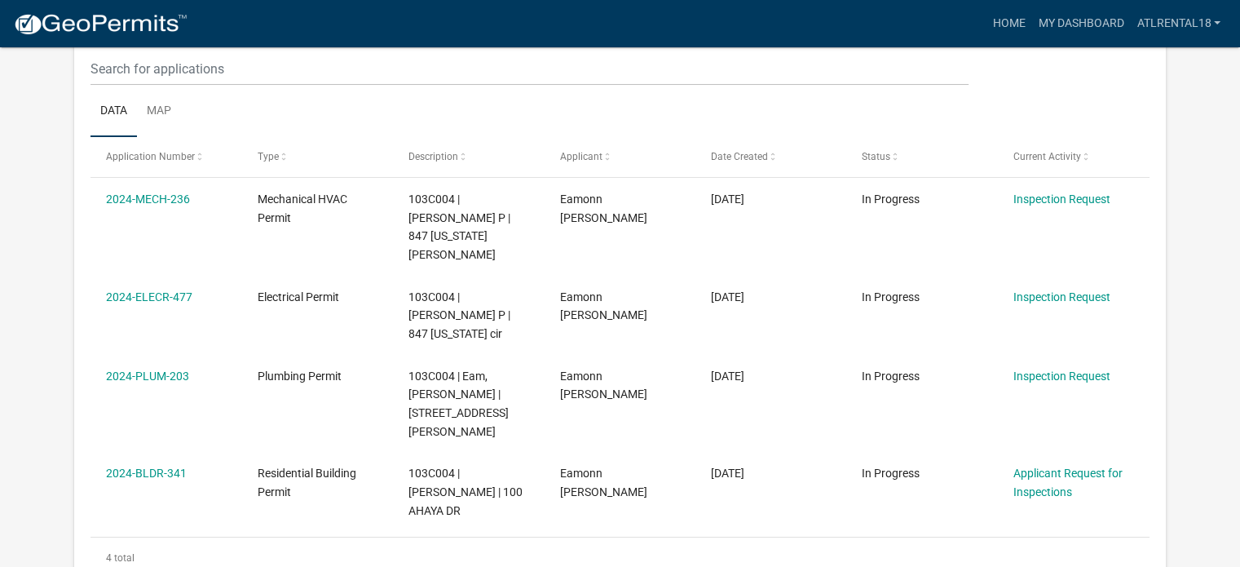
scroll to position [247, 0]
